Goal: Book appointment/travel/reservation

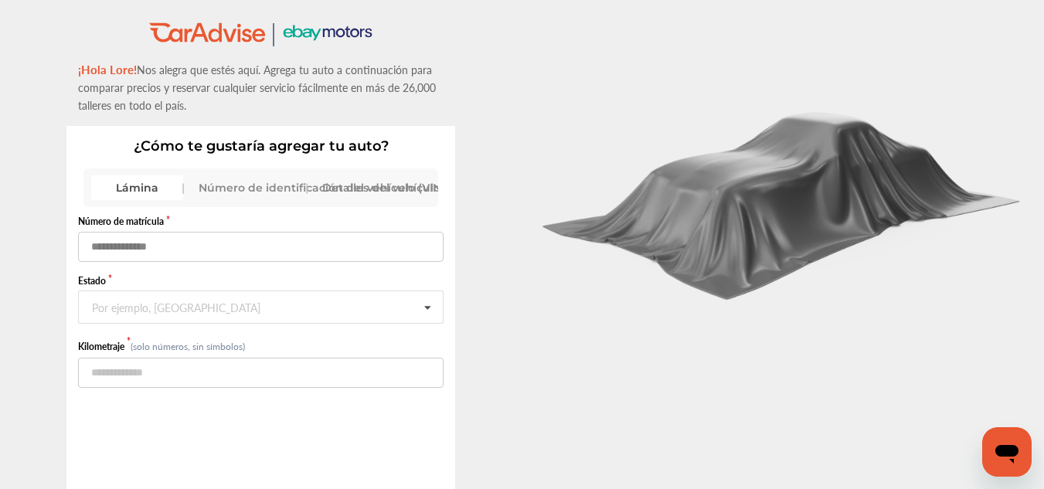
click at [137, 240] on input "text" at bounding box center [260, 247] width 365 height 30
click at [109, 246] on input "text" at bounding box center [260, 247] width 365 height 30
click at [124, 306] on font "Por ejemplo, [GEOGRAPHIC_DATA]" at bounding box center [176, 307] width 168 height 15
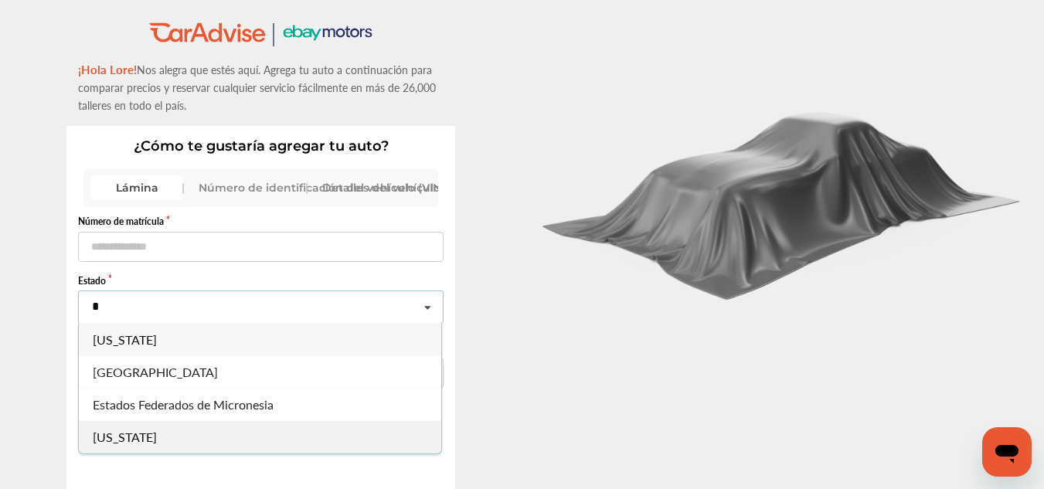
type input "*******"
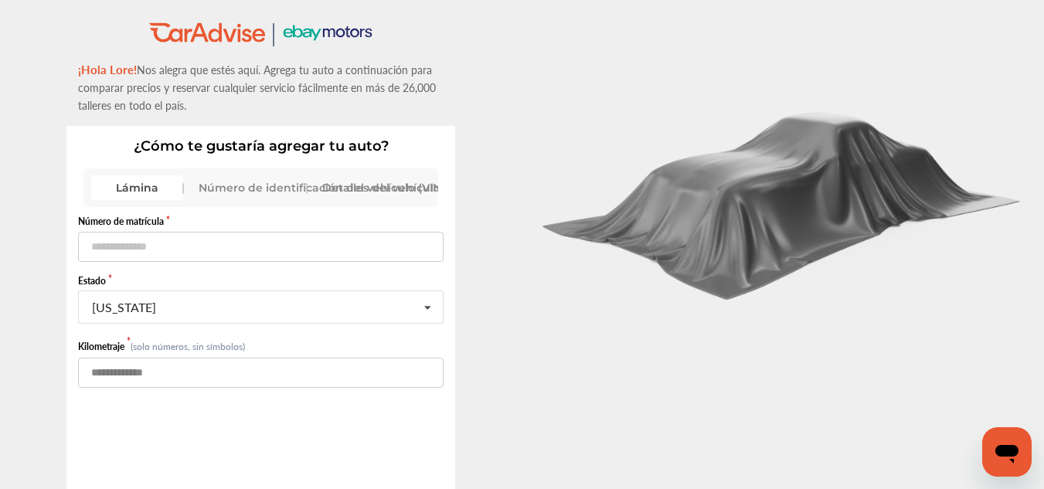
click at [168, 376] on input "number" at bounding box center [260, 373] width 365 height 30
click at [148, 374] on input "*****" at bounding box center [260, 373] width 365 height 30
type input "*"
type input "*****"
click at [180, 239] on input "text" at bounding box center [260, 247] width 365 height 30
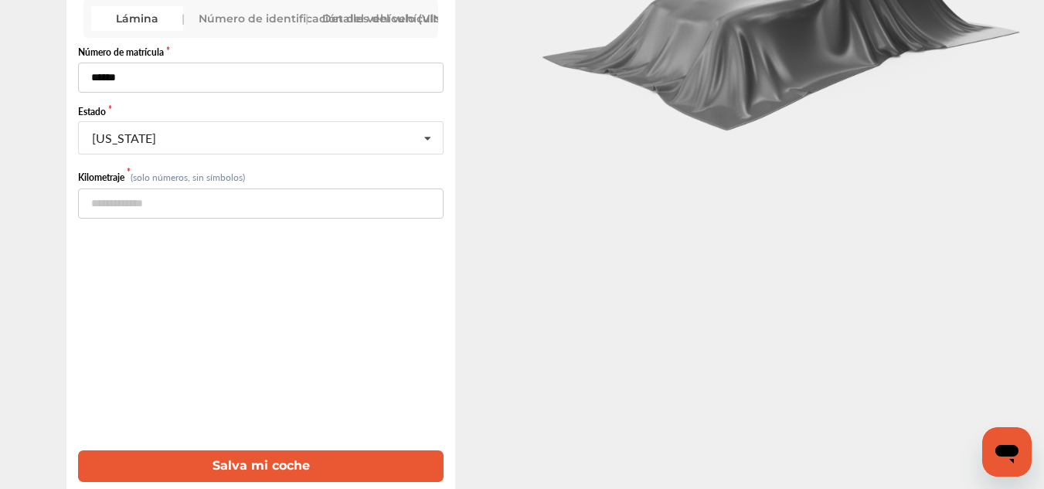
scroll to position [174, 0]
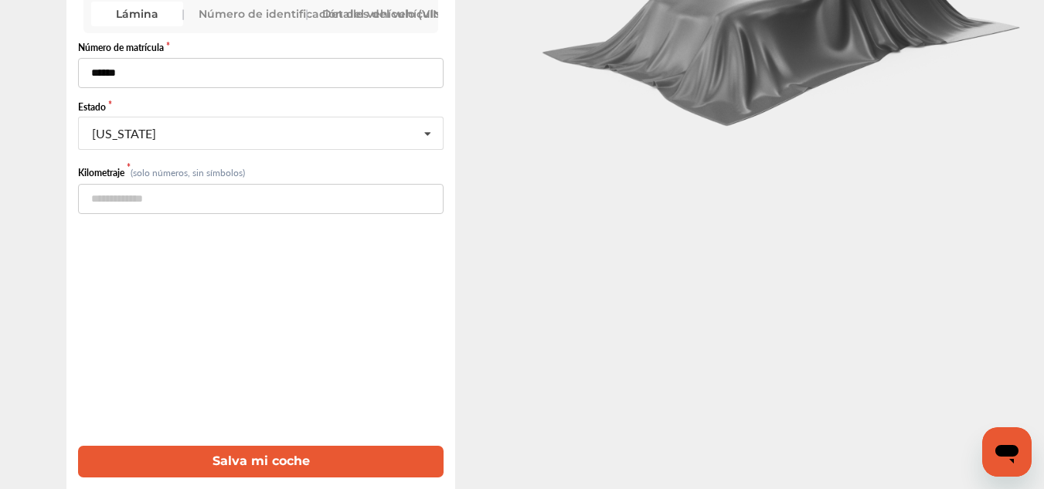
type input "******"
click at [270, 463] on font "Salva mi coche" at bounding box center [260, 460] width 97 height 15
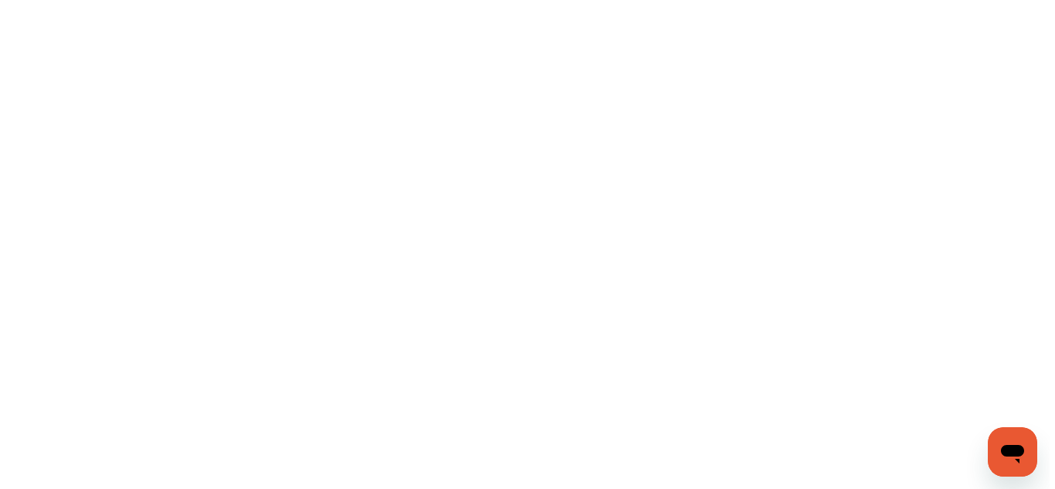
scroll to position [0, 0]
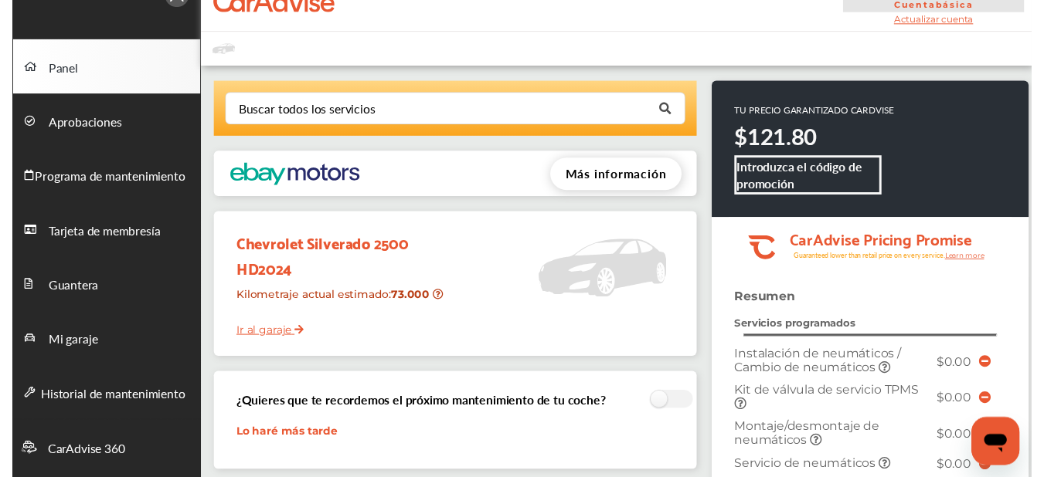
scroll to position [77, 0]
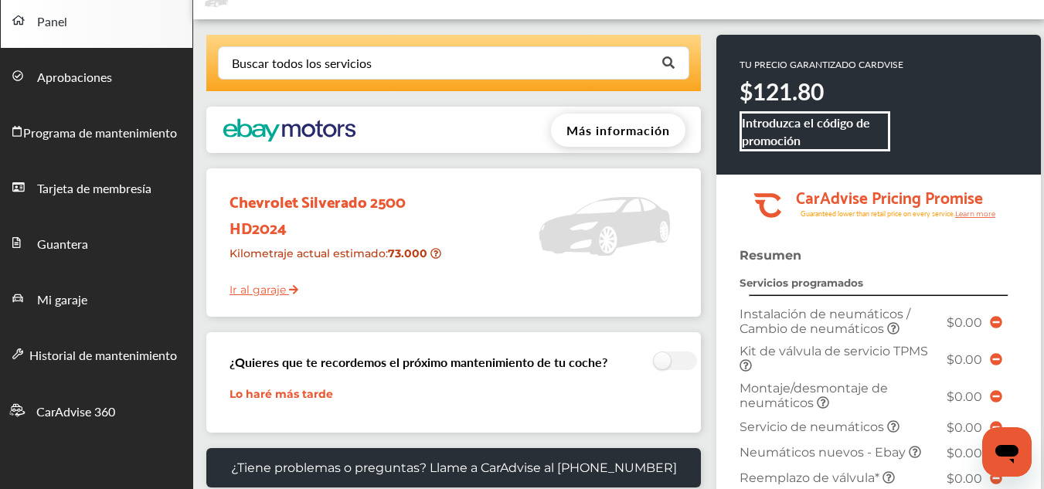
click at [265, 297] on font "Ir al garaje" at bounding box center [257, 290] width 56 height 14
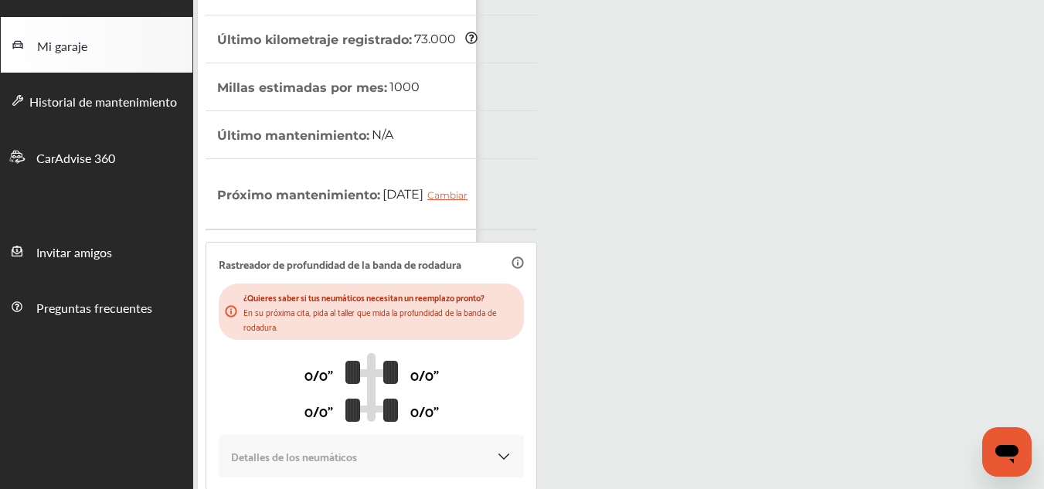
scroll to position [232, 0]
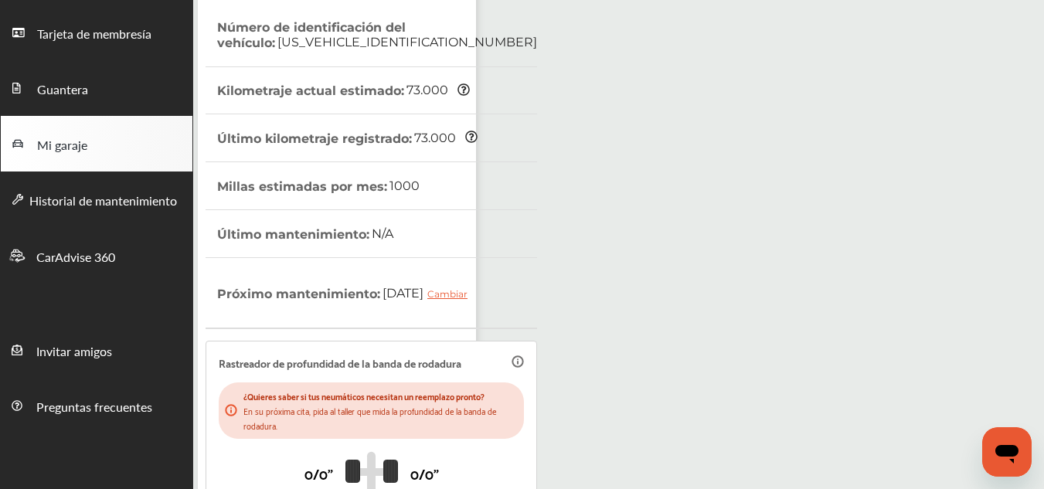
click at [427, 300] on font "Cambiar" at bounding box center [447, 294] width 40 height 12
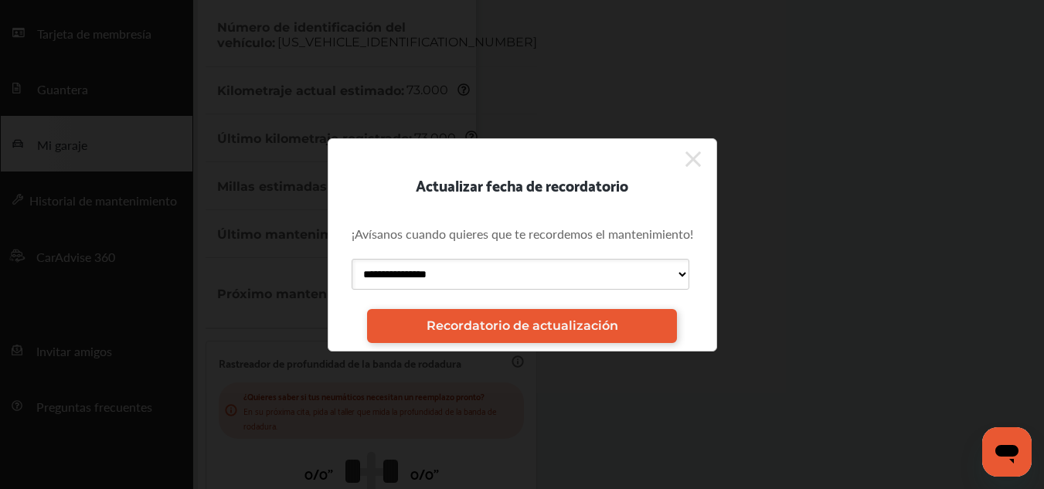
click at [499, 281] on select "**********" at bounding box center [521, 274] width 338 height 31
click at [493, 281] on select "**********" at bounding box center [521, 274] width 338 height 31
click at [973, 251] on div "**********" at bounding box center [522, 244] width 1044 height 489
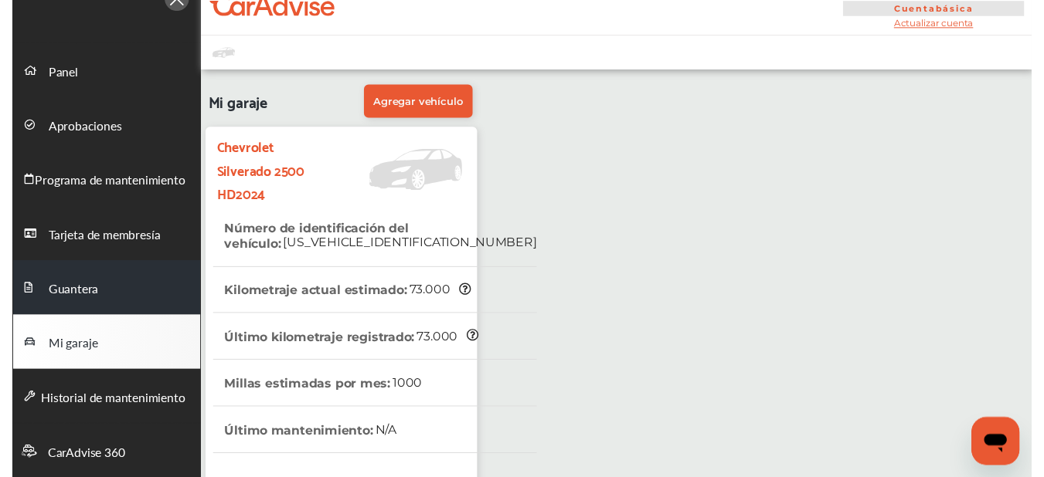
scroll to position [0, 0]
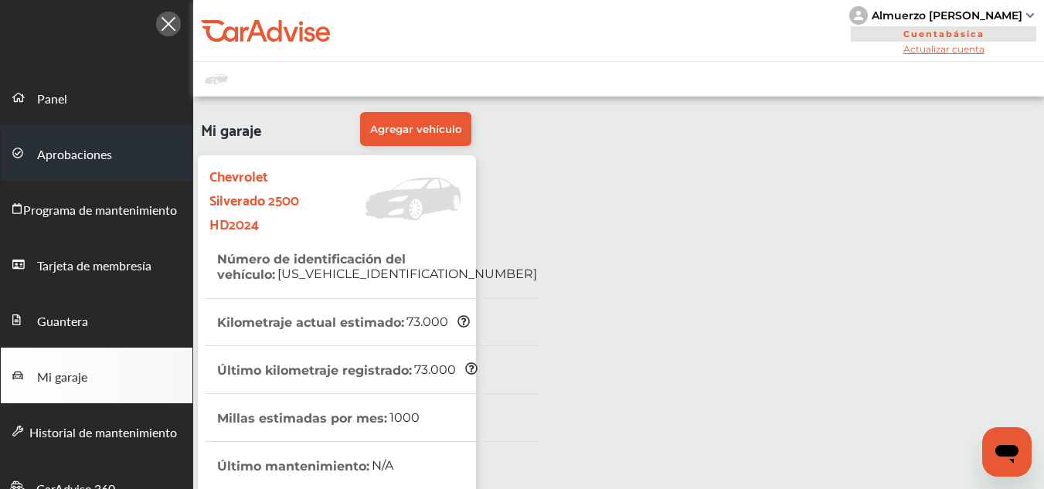
click at [79, 154] on font "Aprobaciones" at bounding box center [74, 154] width 75 height 18
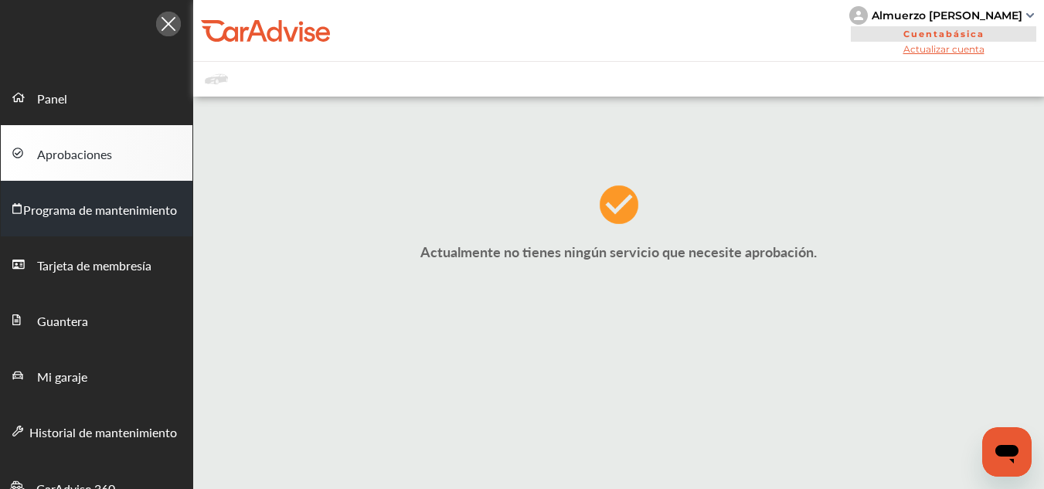
click at [107, 210] on font "Programa de mantenimiento" at bounding box center [100, 210] width 154 height 18
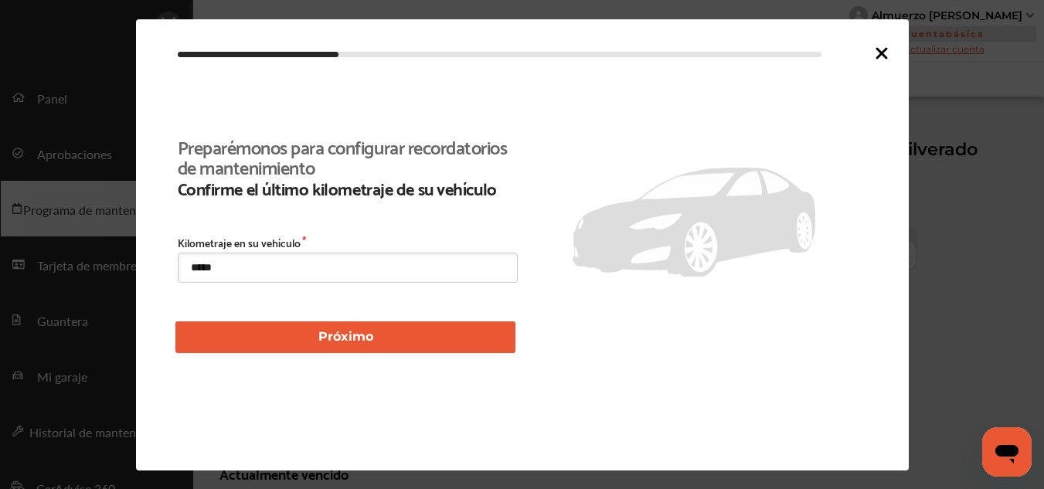
click at [886, 53] on icon at bounding box center [881, 53] width 19 height 19
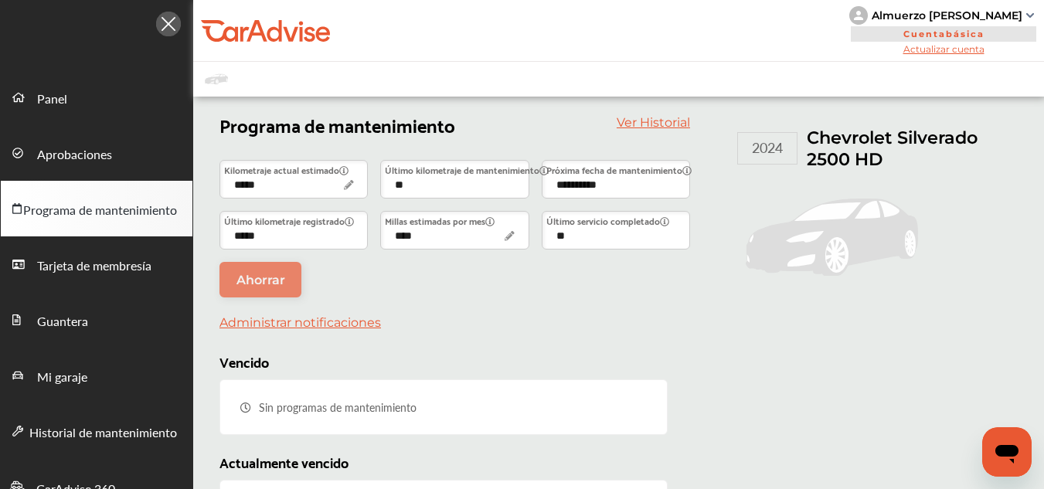
click at [670, 124] on font "Ver Historial" at bounding box center [652, 122] width 73 height 15
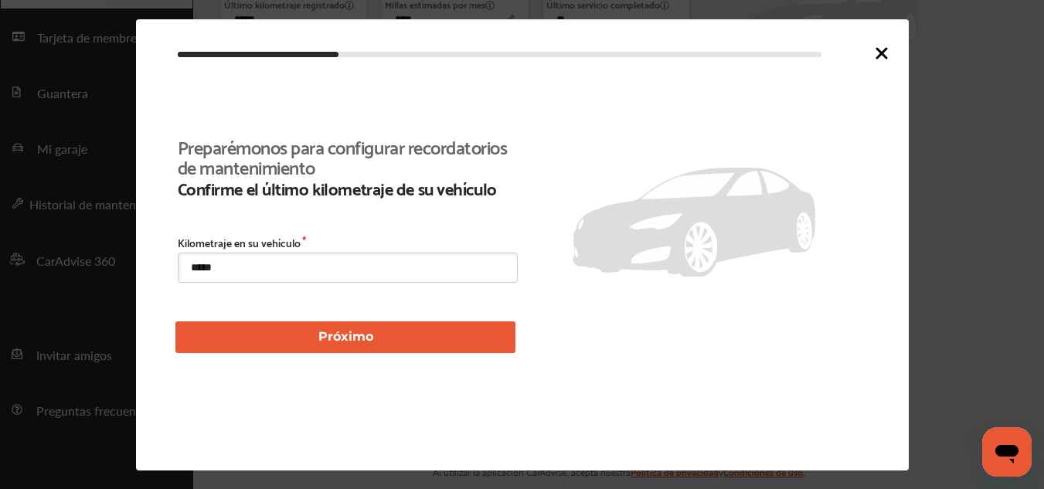
scroll to position [245, 0]
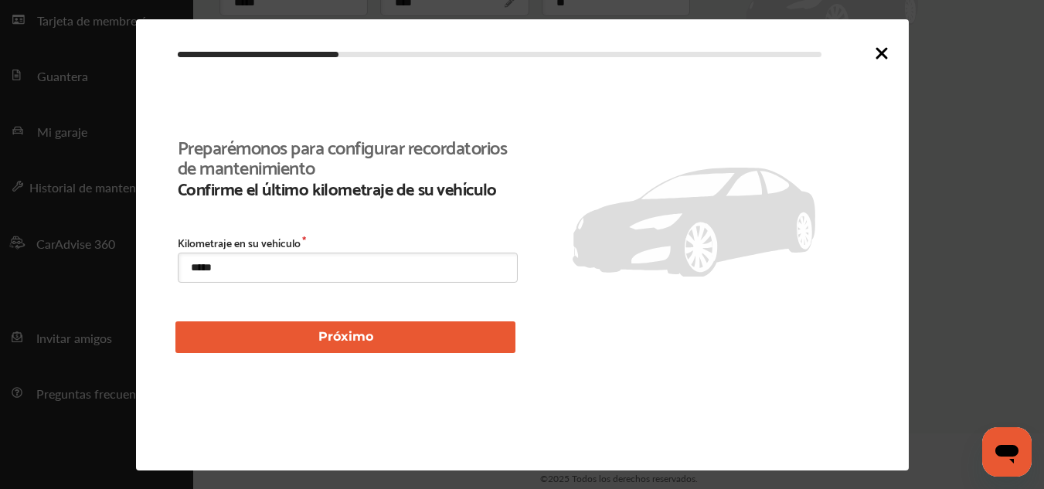
click at [330, 344] on font "Próximo" at bounding box center [345, 336] width 55 height 15
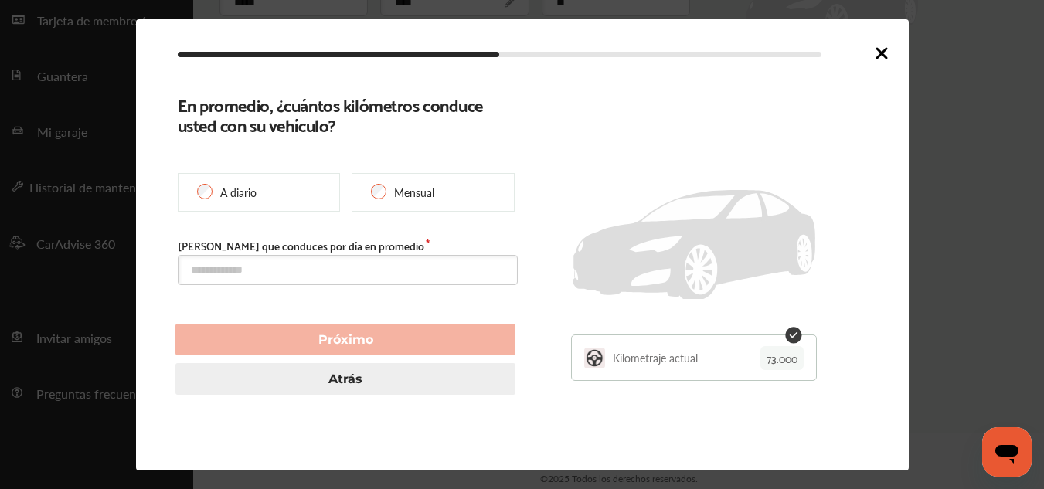
click at [882, 51] on icon at bounding box center [881, 53] width 9 height 9
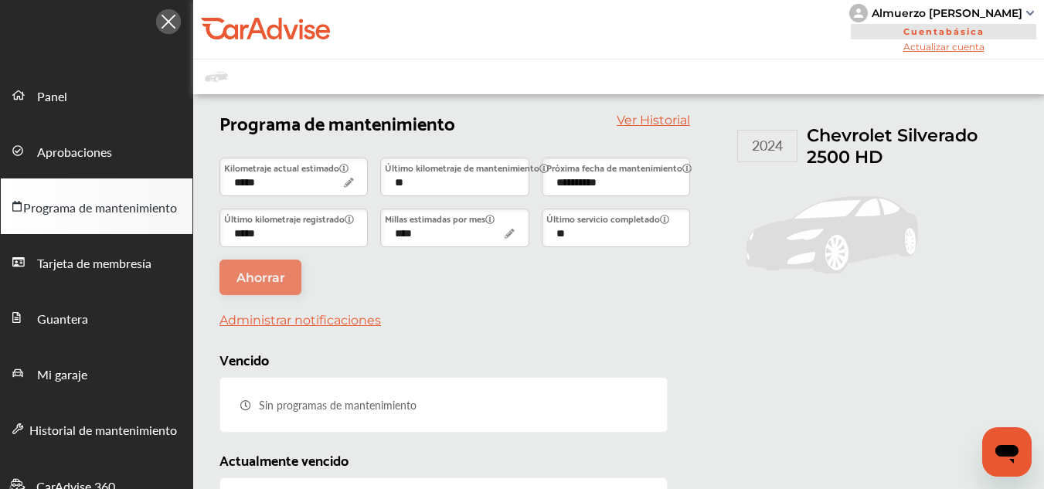
scroll to position [0, 0]
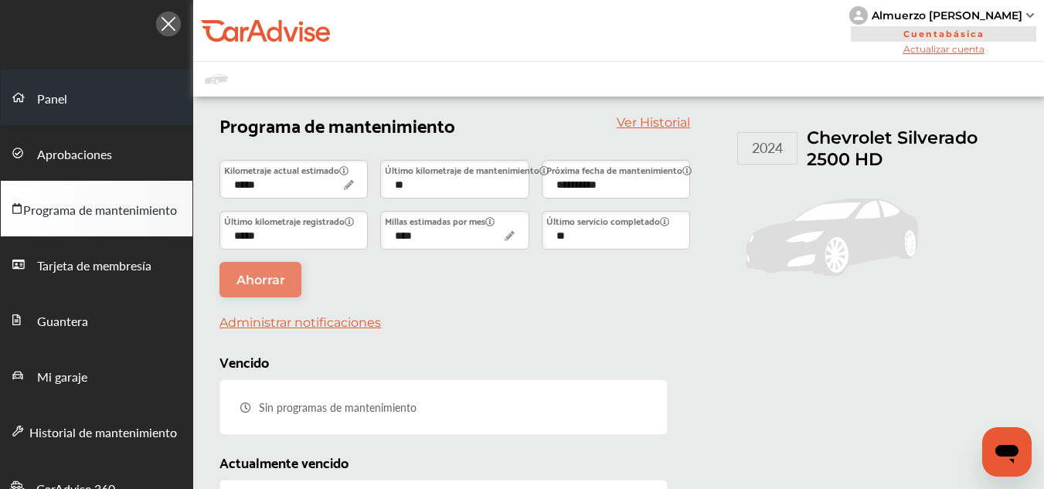
click at [48, 92] on font "Panel" at bounding box center [52, 99] width 30 height 18
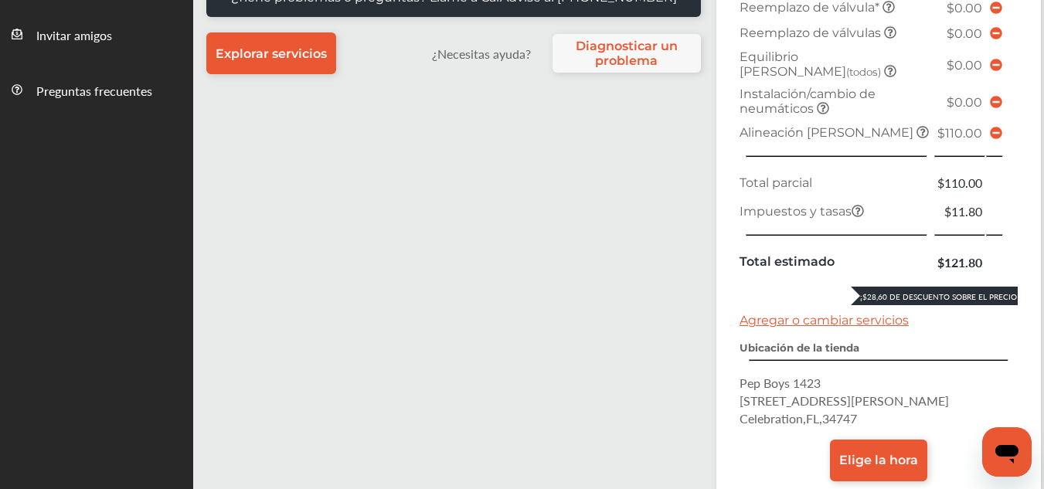
scroll to position [618, 0]
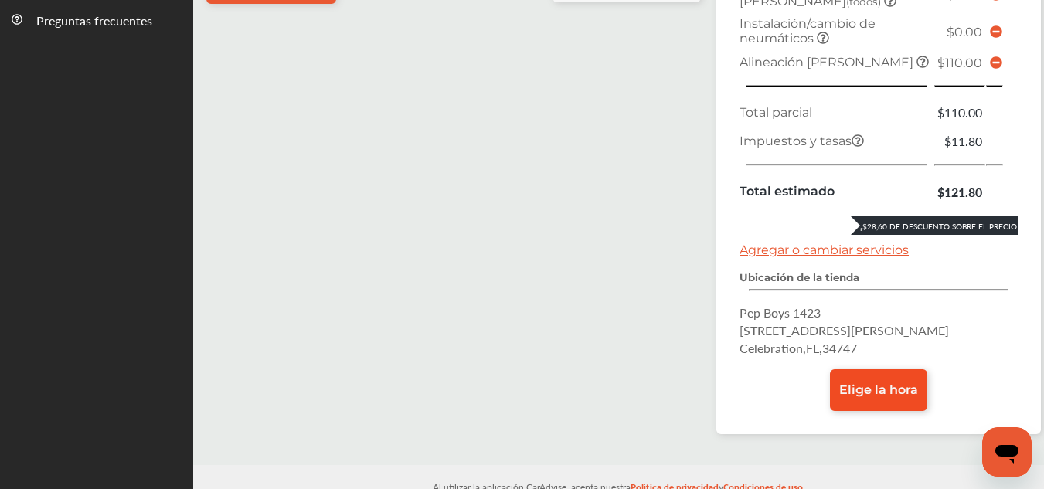
click at [898, 382] on font "Elige la hora" at bounding box center [878, 389] width 79 height 15
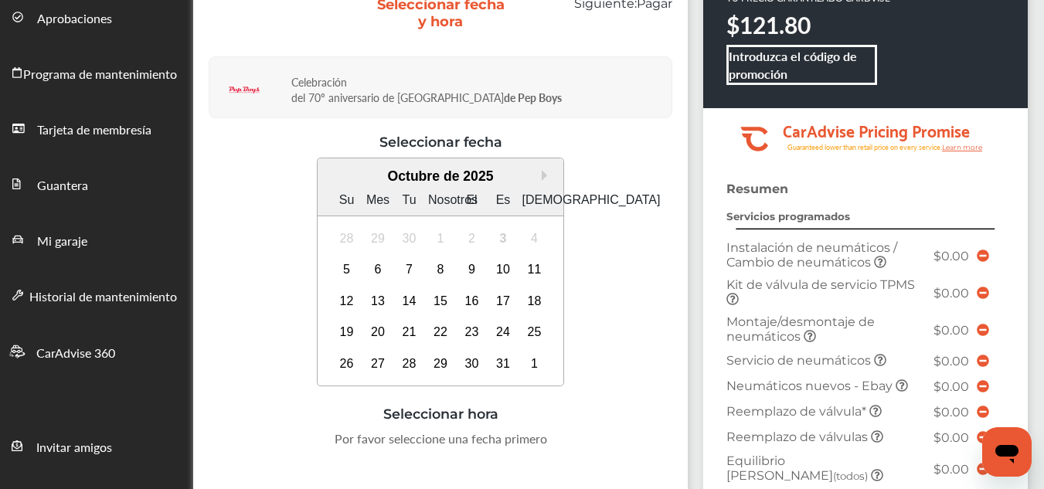
scroll to position [232, 0]
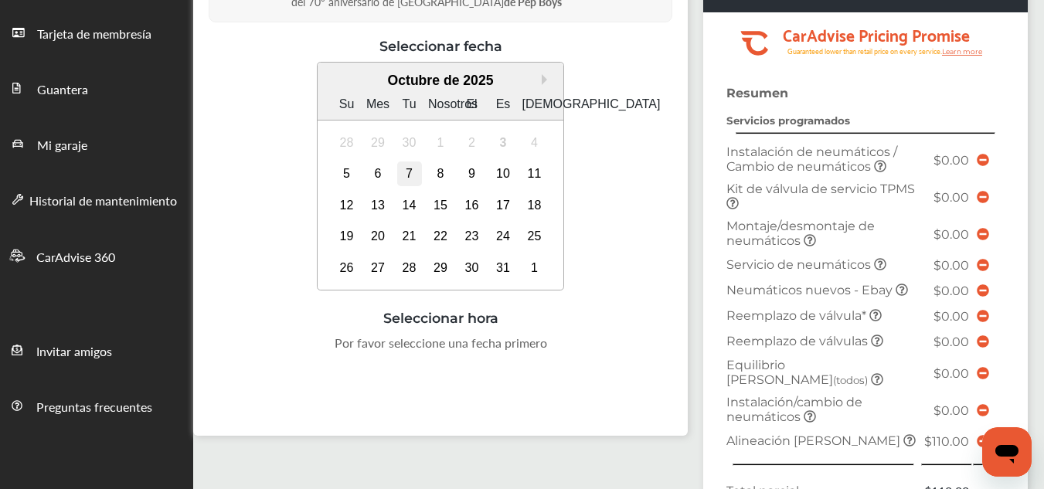
click at [411, 178] on font "7" at bounding box center [409, 173] width 7 height 13
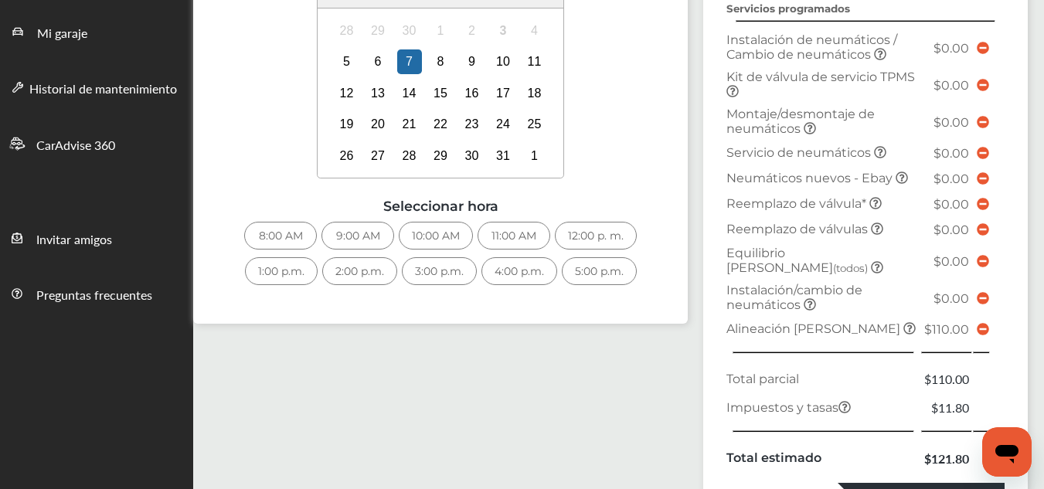
scroll to position [386, 0]
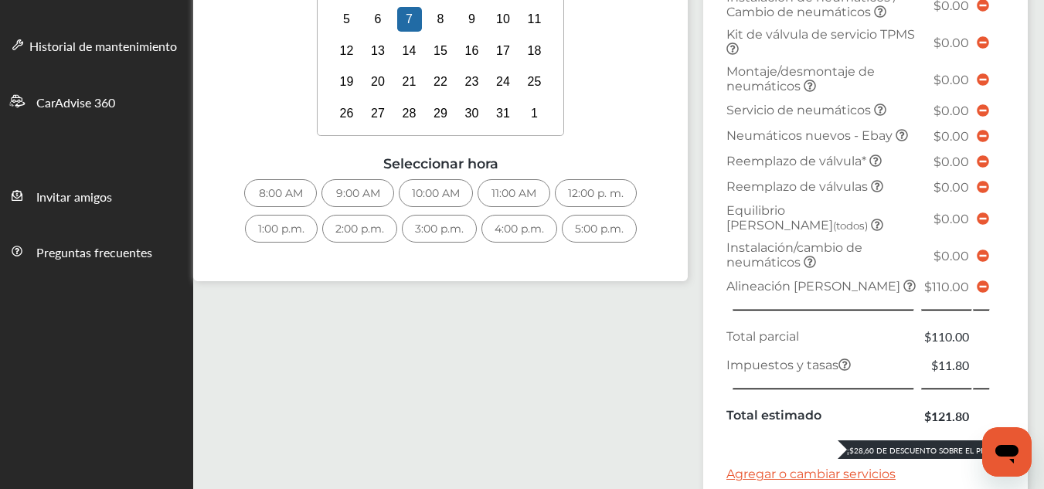
click at [375, 192] on font "9:00 AM" at bounding box center [358, 193] width 44 height 14
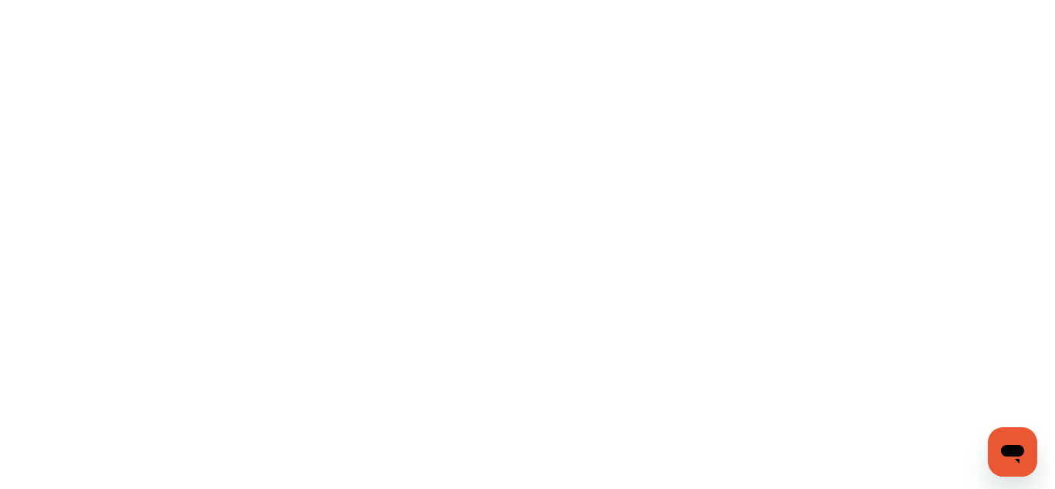
scroll to position [0, 0]
